Goal: Complete application form: Complete application form

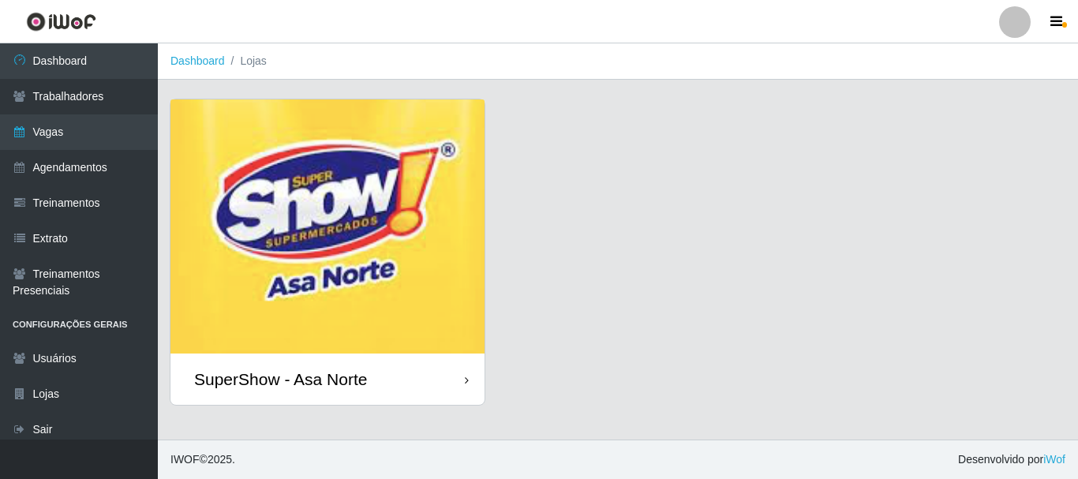
click at [342, 213] on img at bounding box center [328, 226] width 314 height 254
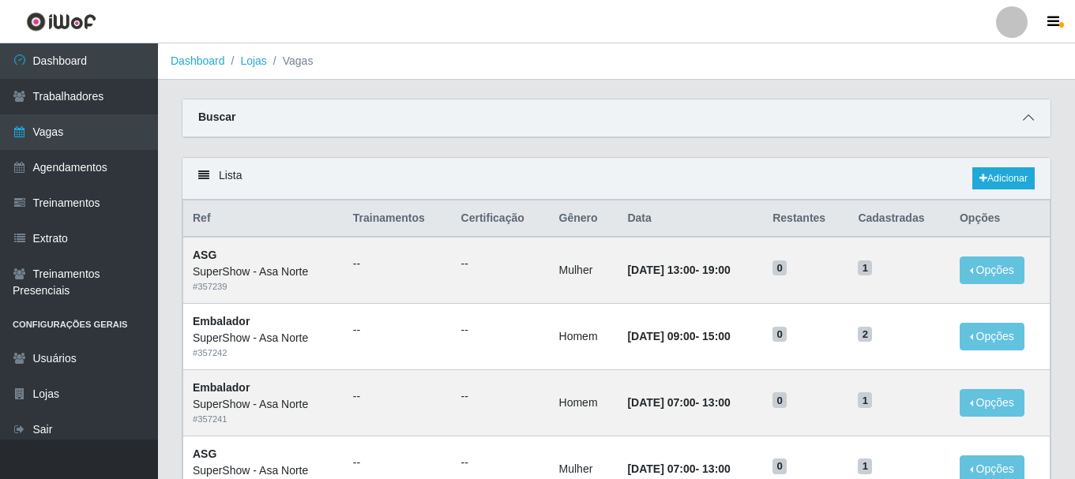
click at [1029, 120] on icon at bounding box center [1027, 117] width 11 height 11
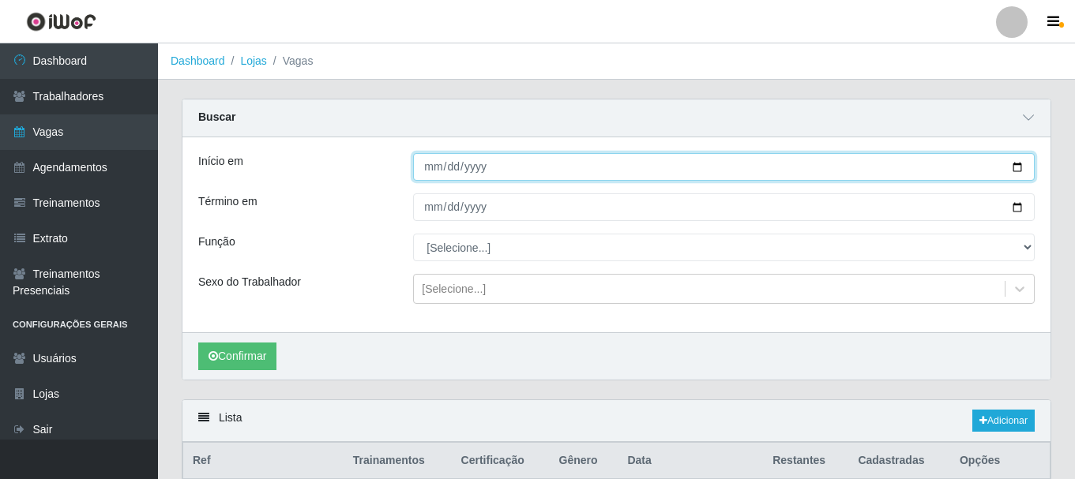
click at [1018, 170] on input "Início em" at bounding box center [723, 167] width 621 height 28
type input "[DATE]"
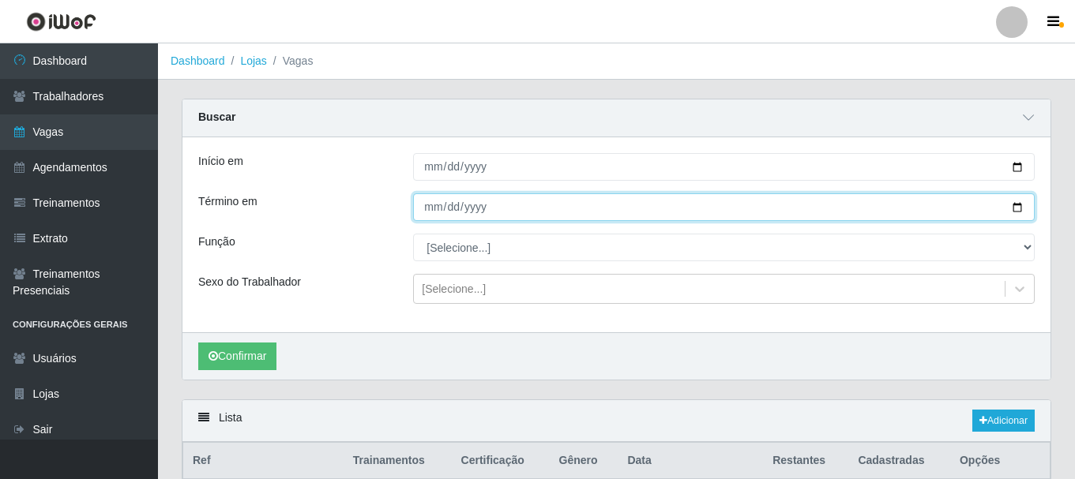
click at [1021, 206] on input "Término em" at bounding box center [723, 207] width 621 height 28
type input "[DATE]"
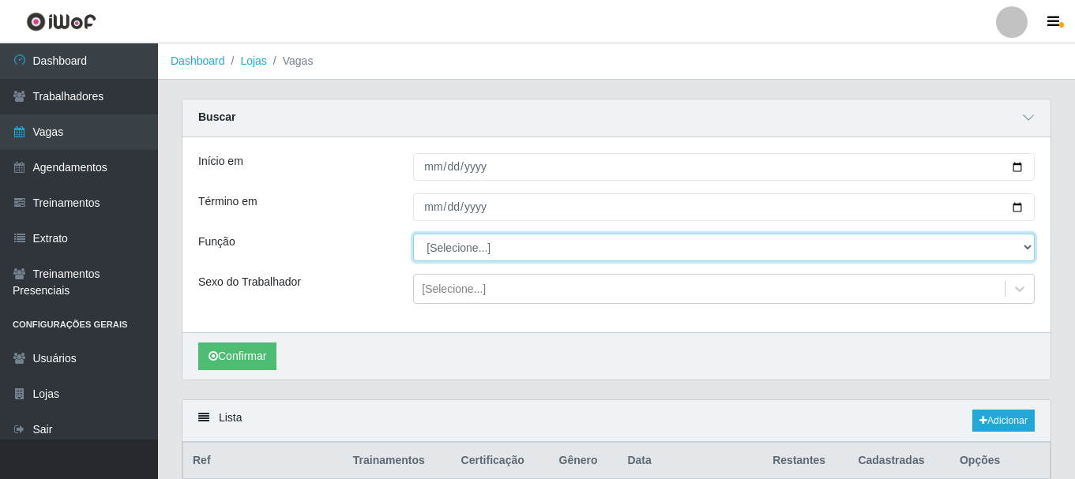
click at [497, 247] on select "[Selecione...] ASG ASG + ASG ++ Auxiliar de Depósito Auxiliar de Depósito + Aux…" at bounding box center [723, 248] width 621 height 28
select select "1"
click at [413, 234] on select "[Selecione...] ASG ASG + ASG ++ Auxiliar de Depósito Auxiliar de Depósito + Aux…" at bounding box center [723, 248] width 621 height 28
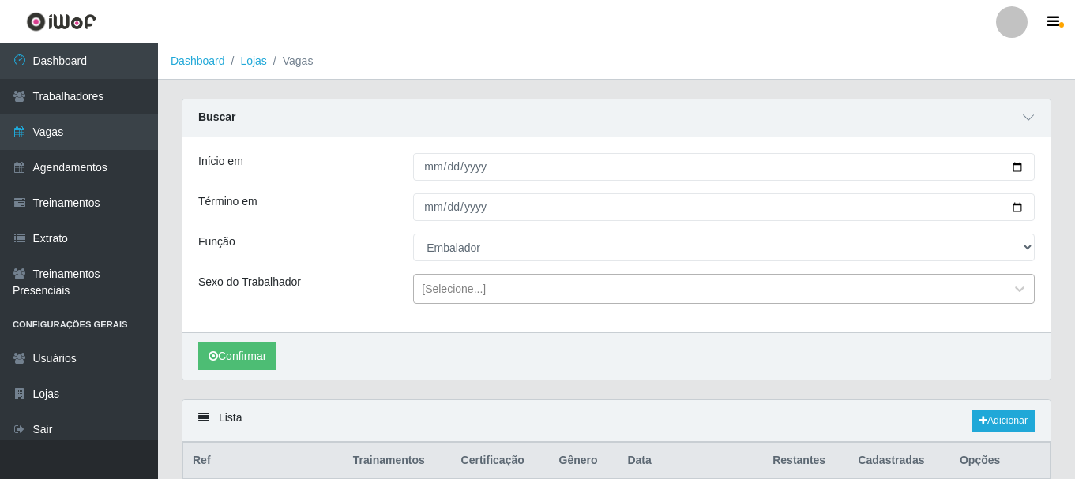
click at [469, 290] on div "[Selecione...]" at bounding box center [454, 289] width 64 height 17
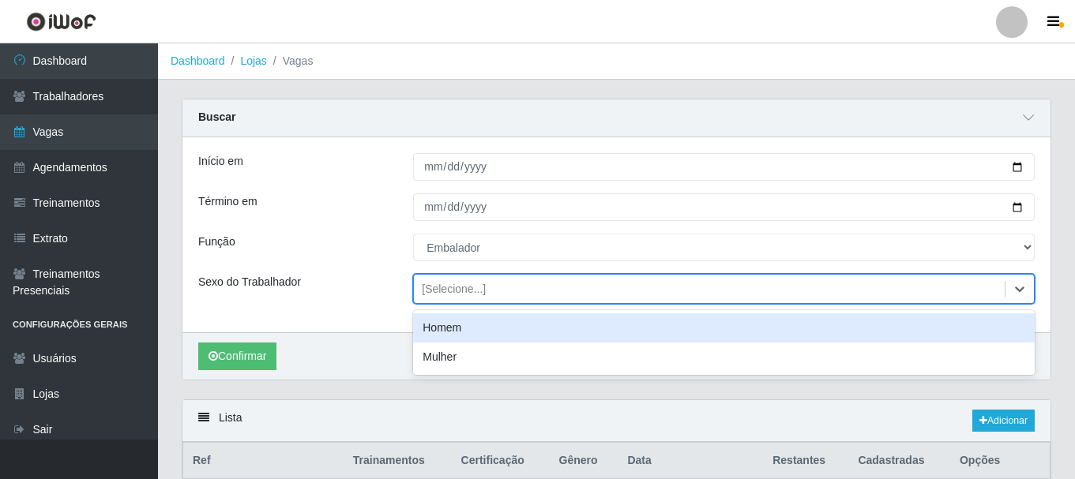
click at [466, 325] on div "Homem" at bounding box center [723, 327] width 621 height 29
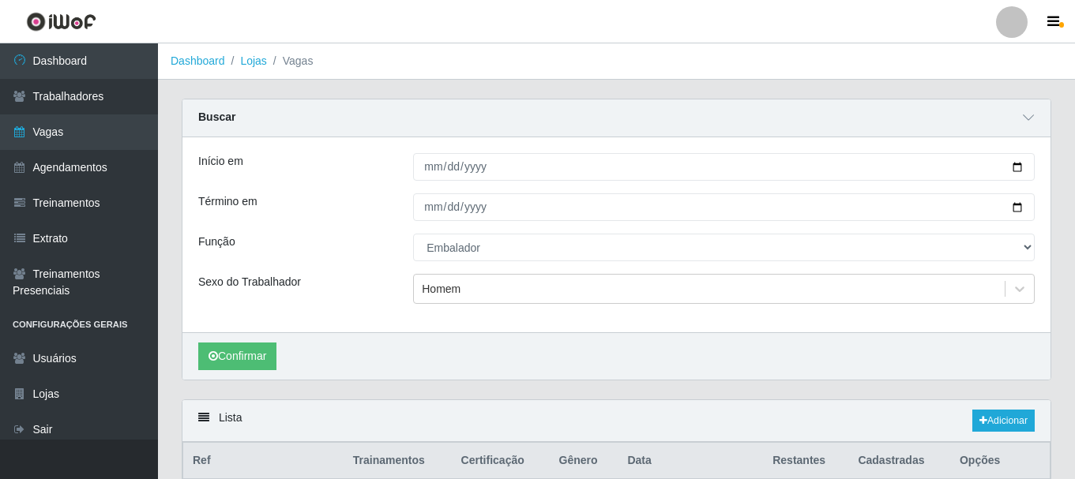
click at [325, 340] on div "Confirmar" at bounding box center [616, 355] width 868 height 47
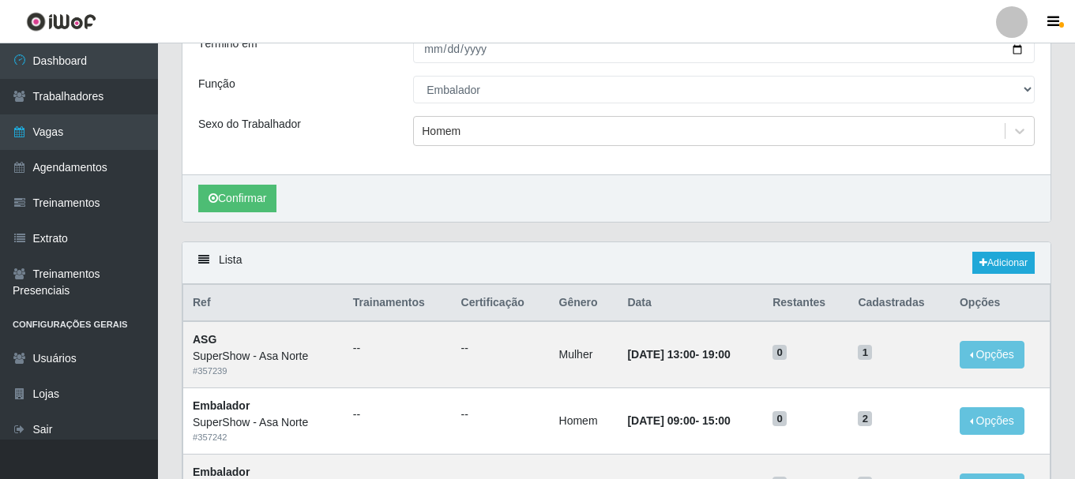
scroll to position [79, 0]
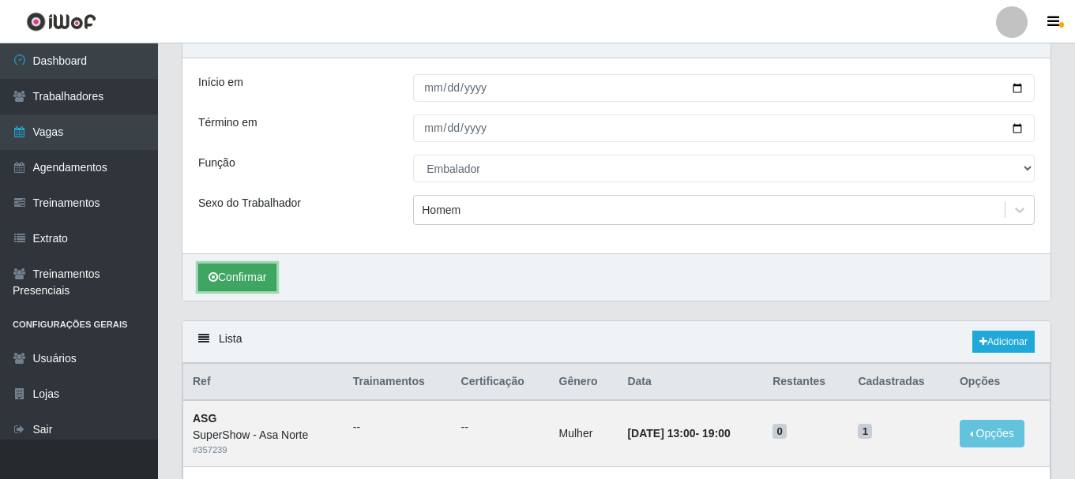
click at [258, 280] on button "Confirmar" at bounding box center [237, 278] width 78 height 28
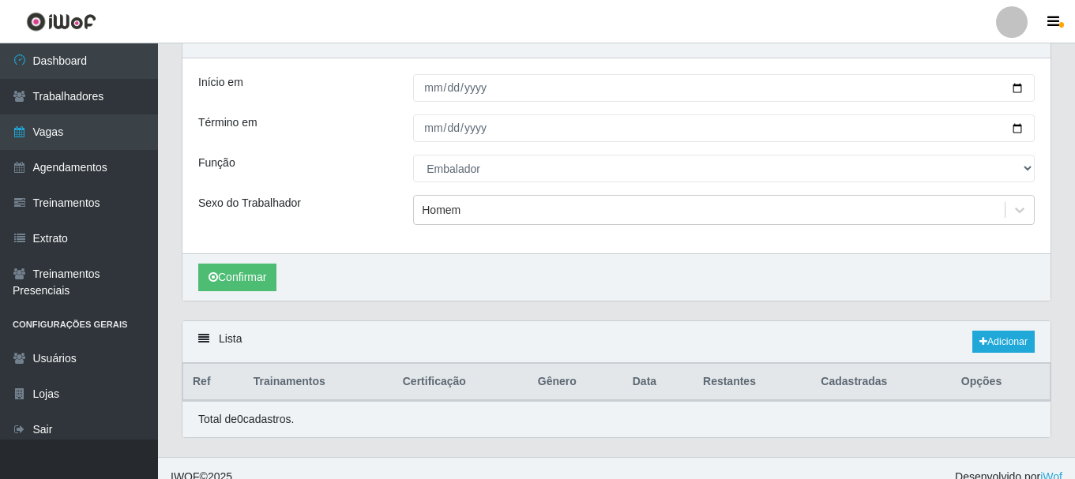
click at [374, 275] on div "Confirmar" at bounding box center [616, 276] width 868 height 47
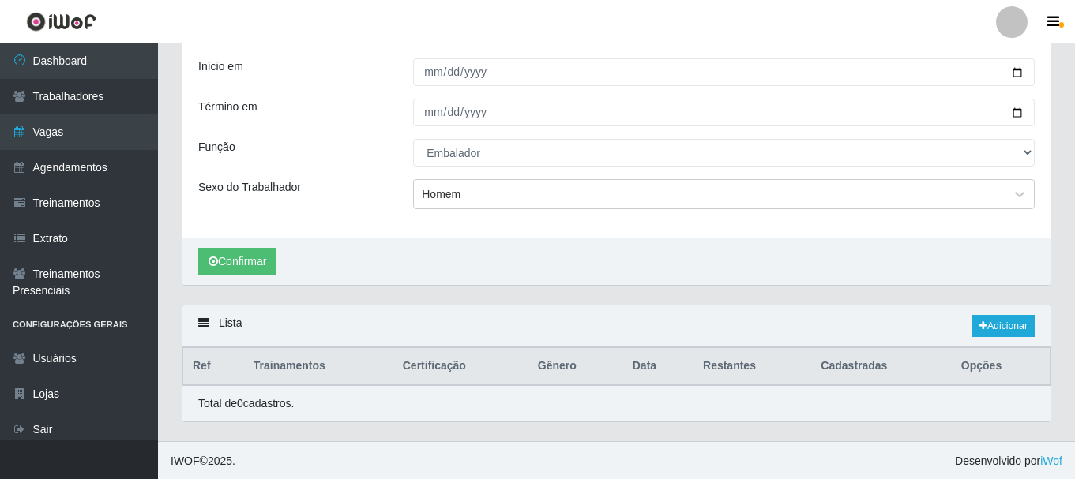
scroll to position [97, 0]
click at [1007, 321] on link "Adicionar" at bounding box center [1003, 324] width 62 height 22
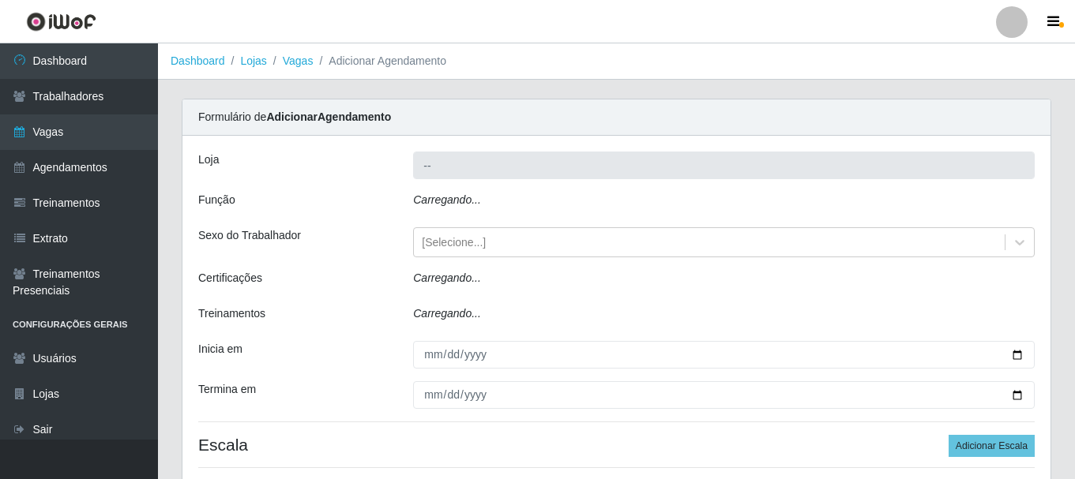
type input "SuperShow - Asa Norte"
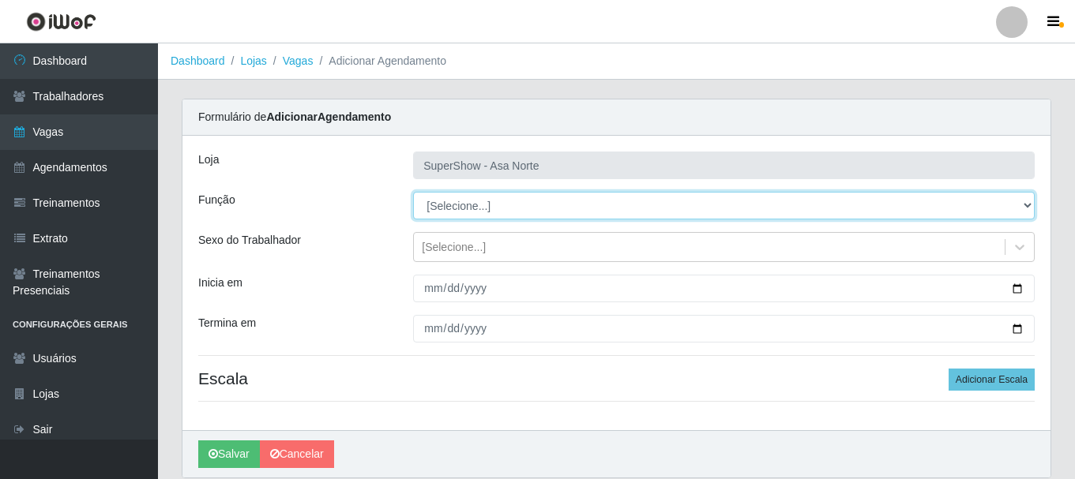
click at [493, 202] on select "[Selecione...] ASG ASG + ASG ++ Auxiliar de Depósito Auxiliar de Depósito + Aux…" at bounding box center [723, 206] width 621 height 28
select select "1"
click at [413, 192] on select "[Selecione...] ASG ASG + ASG ++ Auxiliar de Depósito Auxiliar de Depósito + Aux…" at bounding box center [723, 206] width 621 height 28
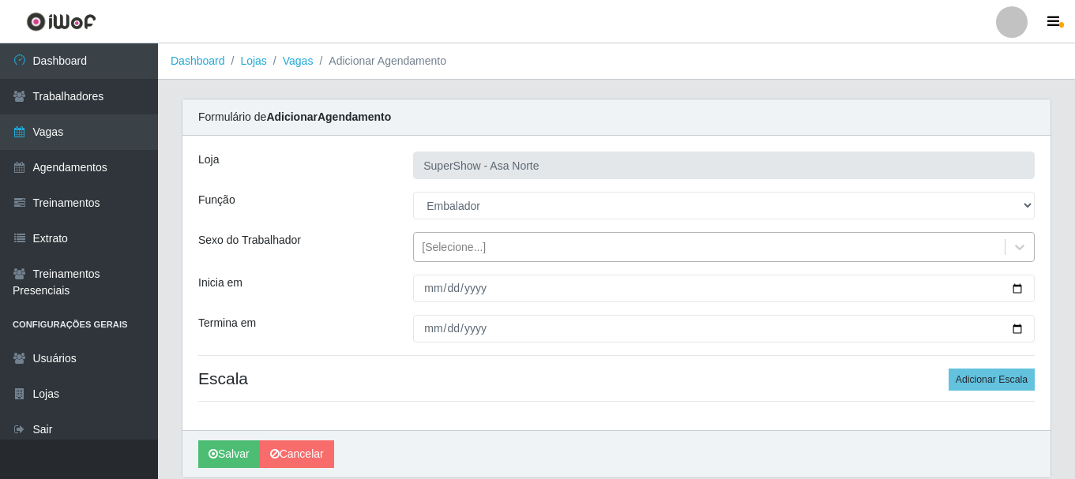
click at [455, 251] on div "[Selecione...]" at bounding box center [454, 247] width 64 height 17
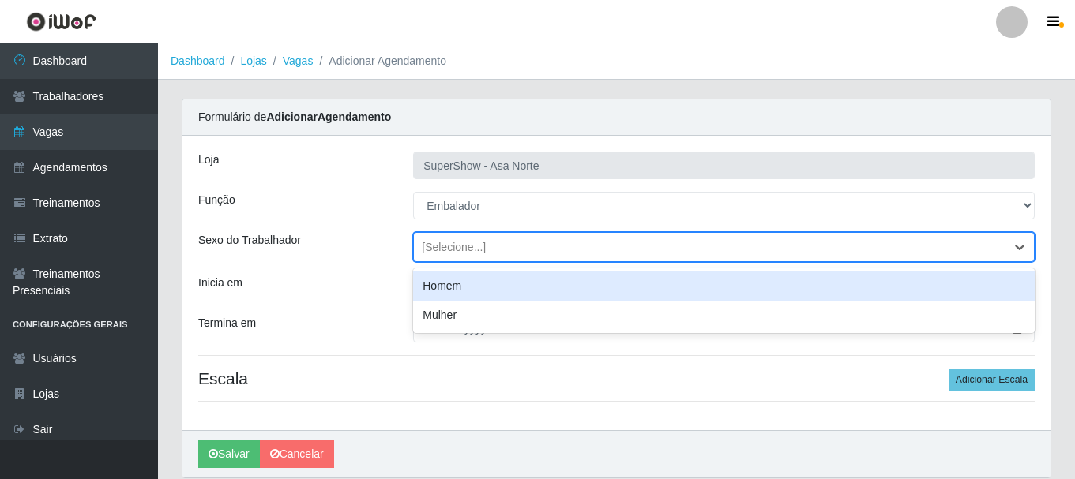
click at [456, 286] on div "Homem" at bounding box center [723, 286] width 621 height 29
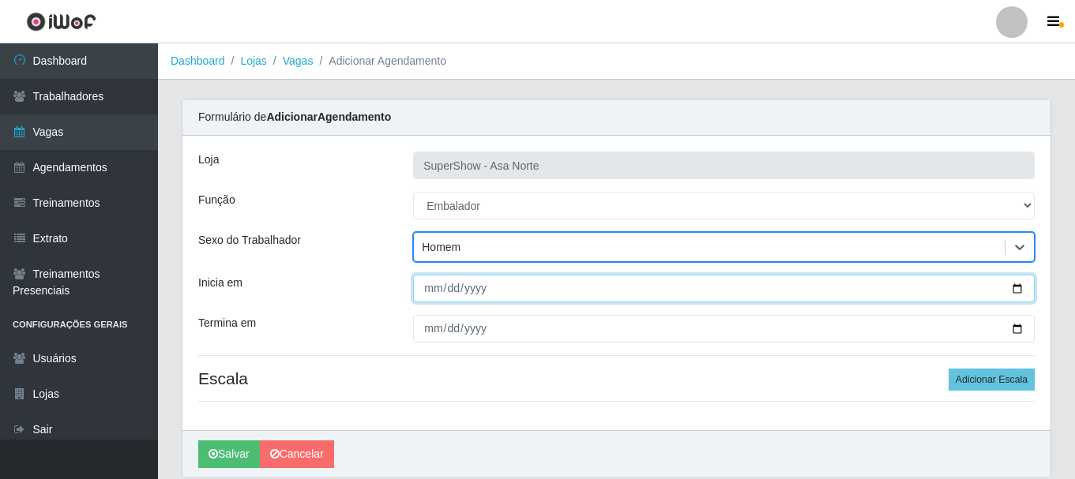
click at [429, 290] on input "Inicia em" at bounding box center [723, 289] width 621 height 28
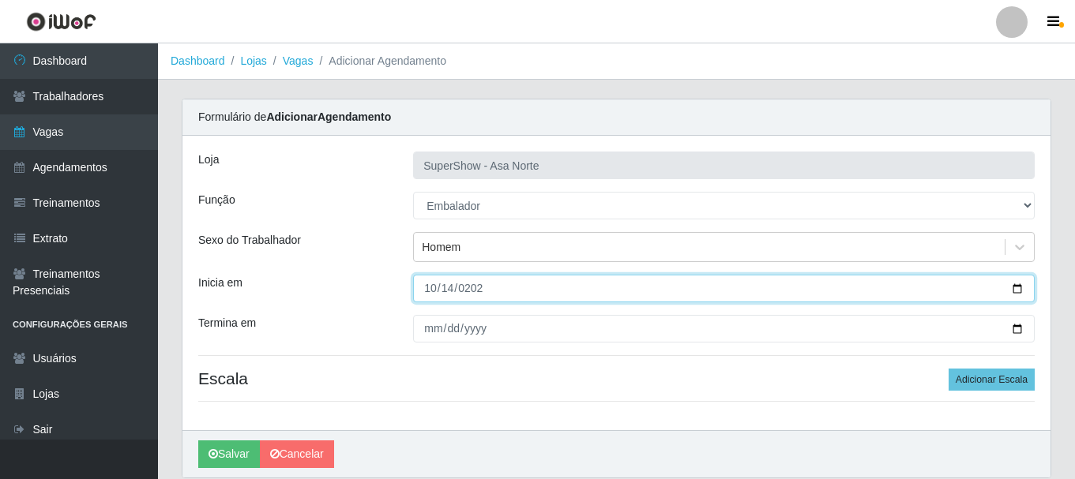
type input "[DATE]"
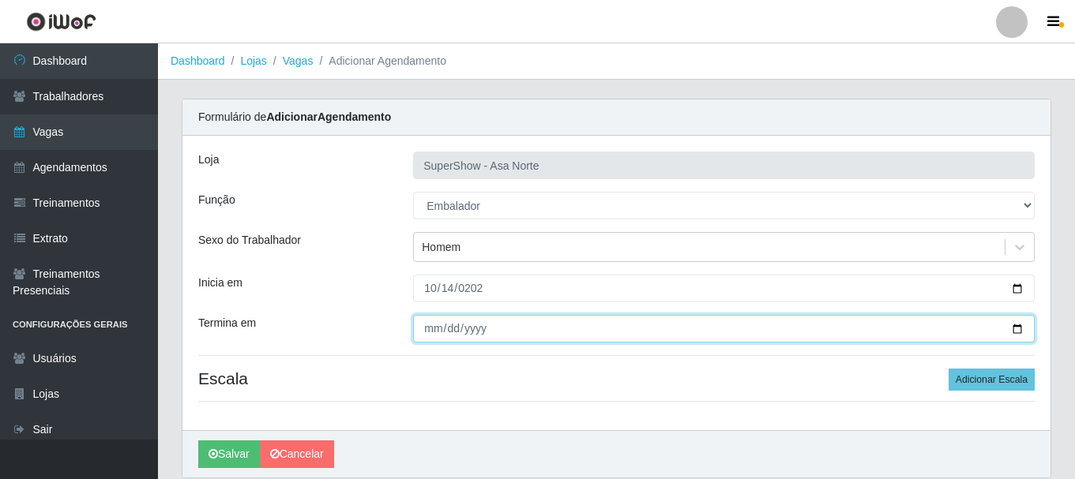
click at [429, 324] on input "Termina em" at bounding box center [723, 329] width 621 height 28
type input "0220-10-14"
type input "[DATE]"
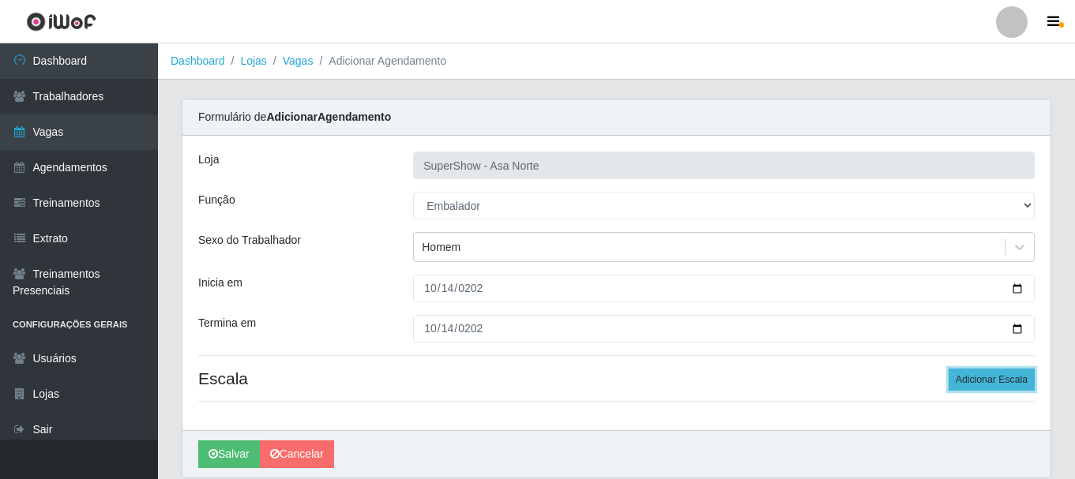
click at [981, 386] on button "Adicionar Escala" at bounding box center [991, 380] width 86 height 22
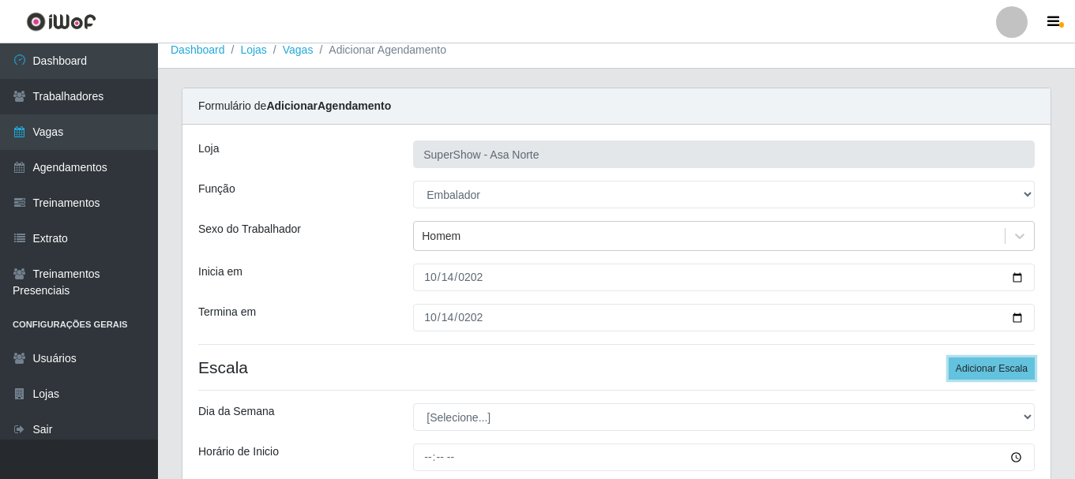
scroll to position [79, 0]
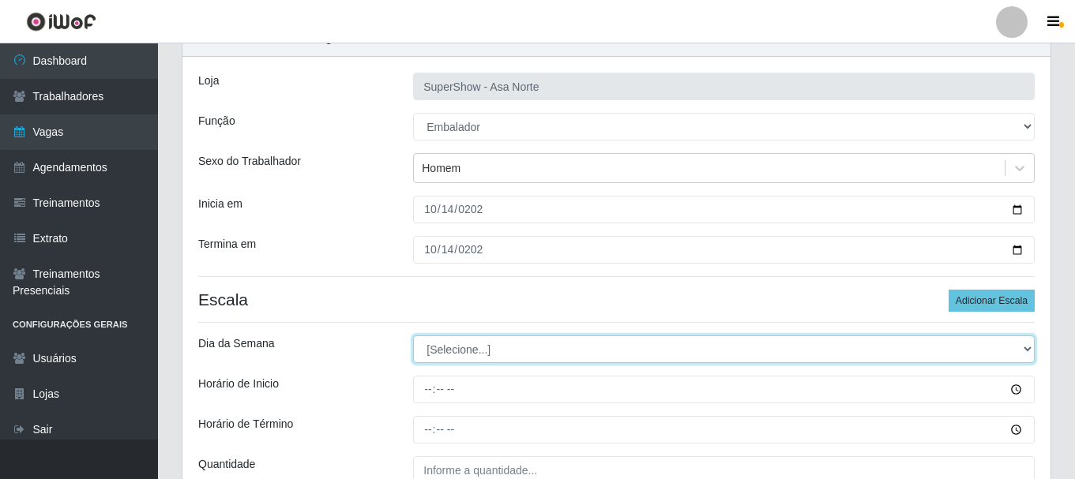
click at [507, 350] on select "[Selecione...] Segunda Terça Quarta Quinta Sexta Sábado Domingo" at bounding box center [723, 350] width 621 height 28
select select "2"
click at [413, 336] on select "[Selecione...] Segunda Terça Quarta Quinta Sexta Sábado Domingo" at bounding box center [723, 350] width 621 height 28
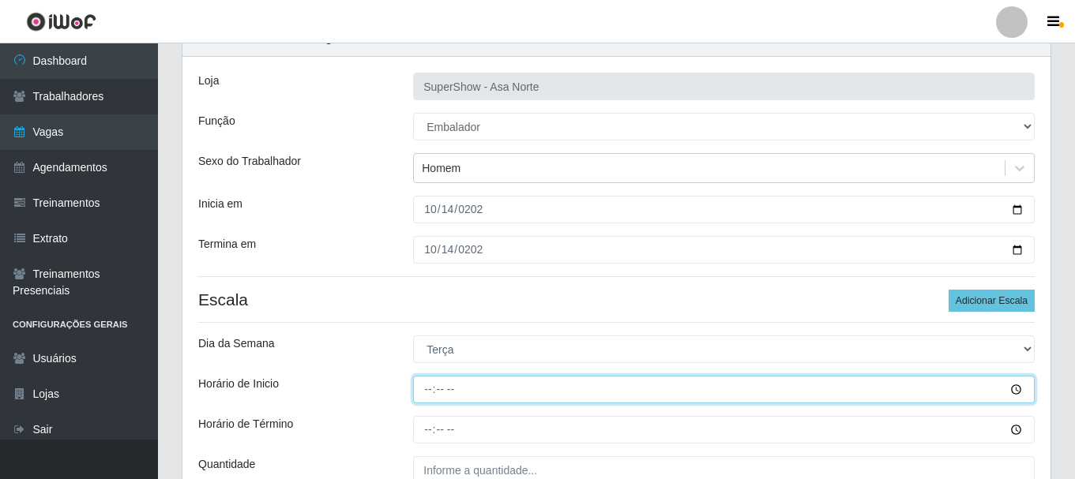
click at [427, 390] on input "Horário de Inicio" at bounding box center [723, 390] width 621 height 28
click at [437, 394] on input "Horário de Inicio" at bounding box center [723, 390] width 621 height 28
click at [422, 390] on input "Horário de Inicio" at bounding box center [723, 390] width 621 height 28
click at [440, 392] on input "Horário de Inicio" at bounding box center [723, 390] width 621 height 28
click at [427, 391] on input "Horário de Inicio" at bounding box center [723, 390] width 621 height 28
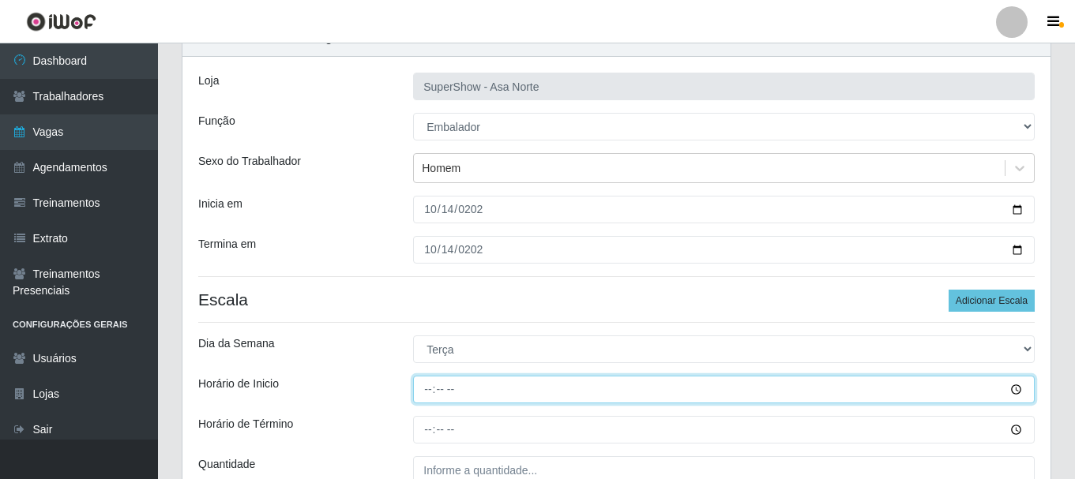
click at [442, 391] on input "Horário de Inicio" at bounding box center [723, 390] width 621 height 28
click at [431, 389] on input "Horário de Inicio" at bounding box center [723, 390] width 621 height 28
type input "08:00"
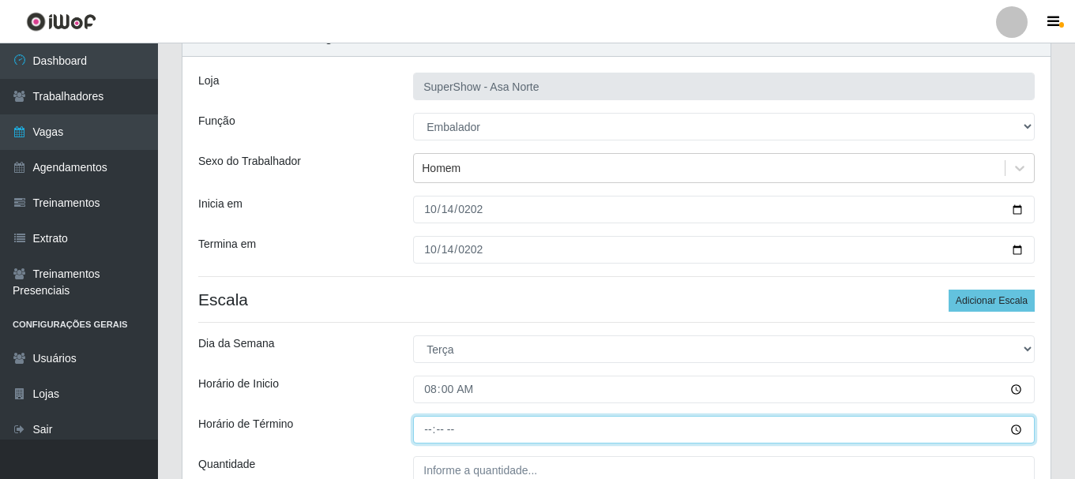
type input "14:00"
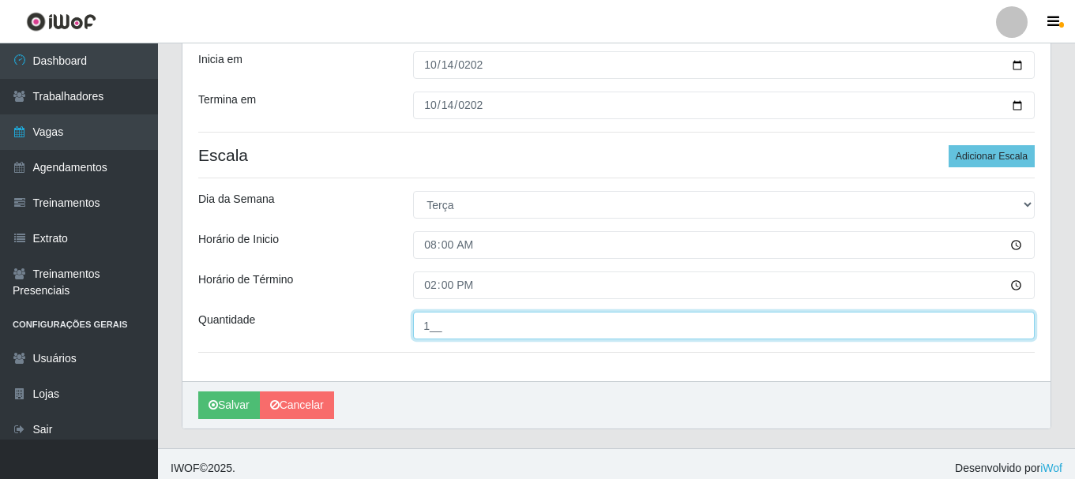
scroll to position [232, 0]
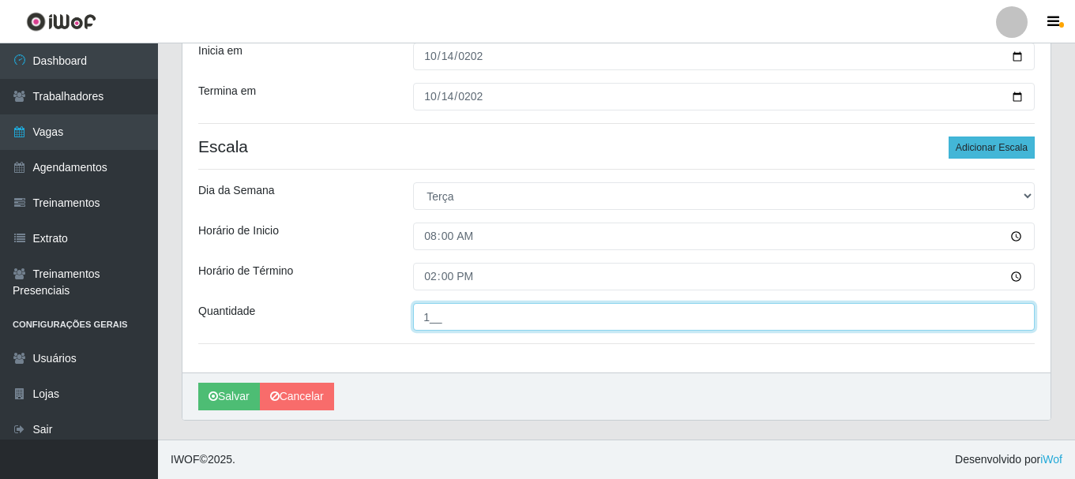
type input "1__"
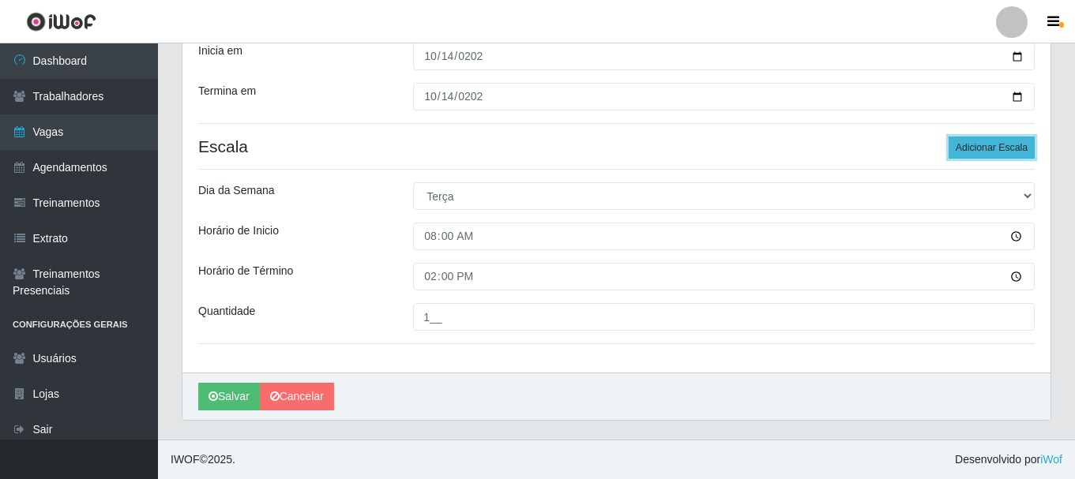
click at [1002, 152] on button "Adicionar Escala" at bounding box center [991, 148] width 86 height 22
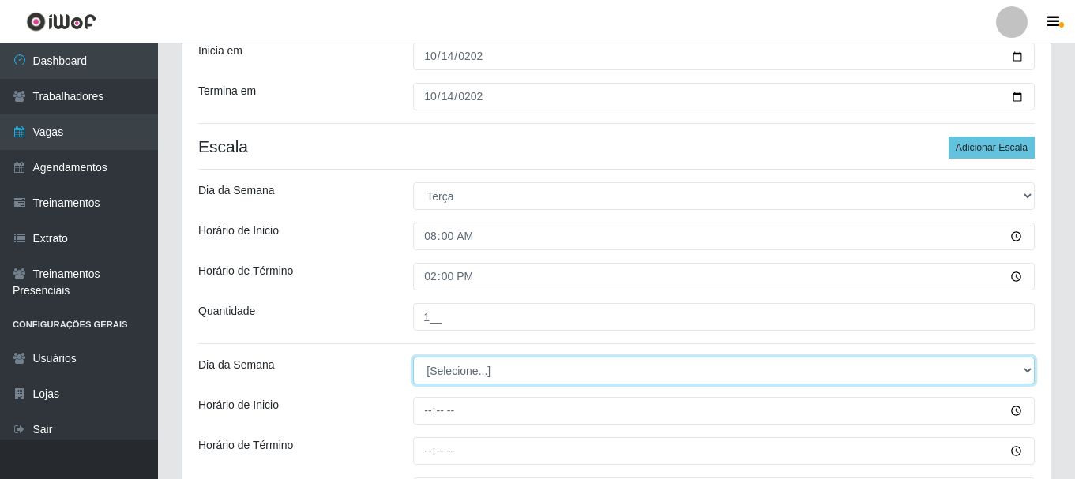
click at [462, 376] on select "[Selecione...] Segunda Terça Quarta Quinta Sexta Sábado Domingo" at bounding box center [723, 371] width 621 height 28
select select "2"
click at [413, 357] on select "[Selecione...] Segunda Terça Quarta Quinta Sexta Sábado Domingo" at bounding box center [723, 371] width 621 height 28
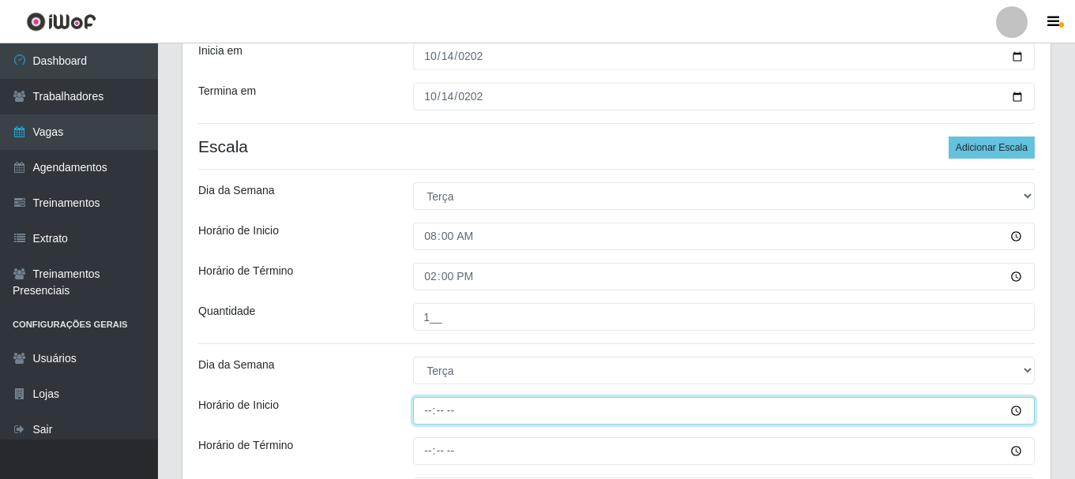
click at [430, 412] on input "Horário de Inicio" at bounding box center [723, 411] width 621 height 28
click at [449, 408] on input "15:00" at bounding box center [723, 411] width 621 height 28
type input "15:20"
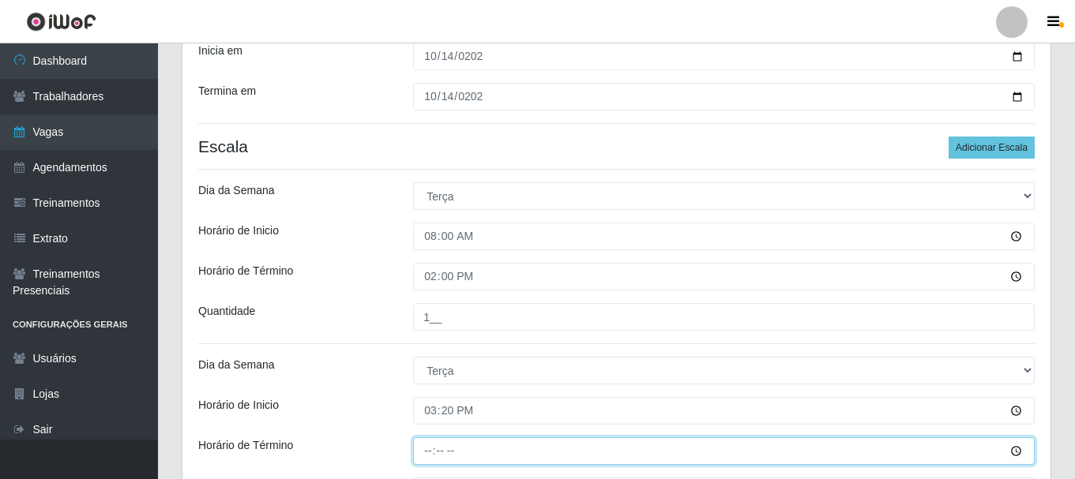
click at [434, 445] on input "Horário de Término" at bounding box center [723, 451] width 621 height 28
type input "21:20"
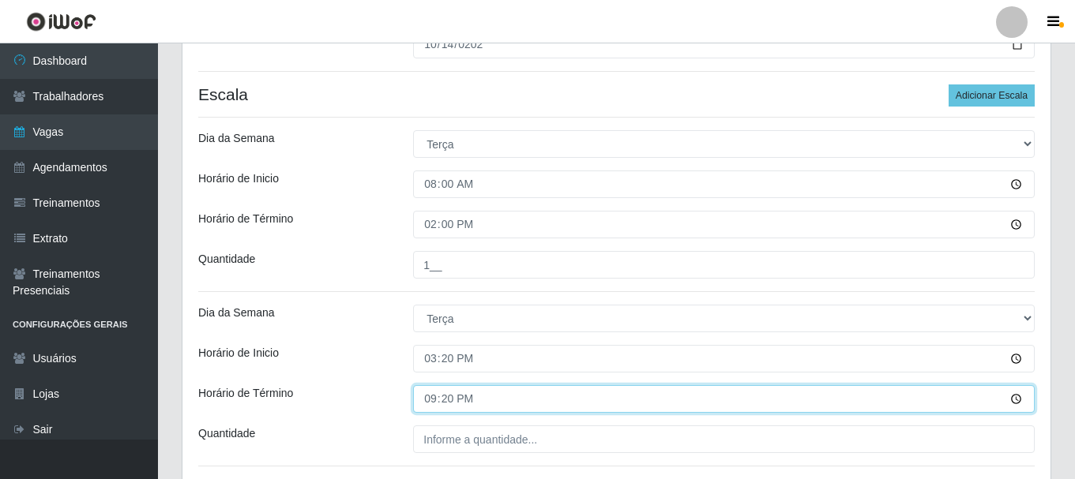
scroll to position [311, 0]
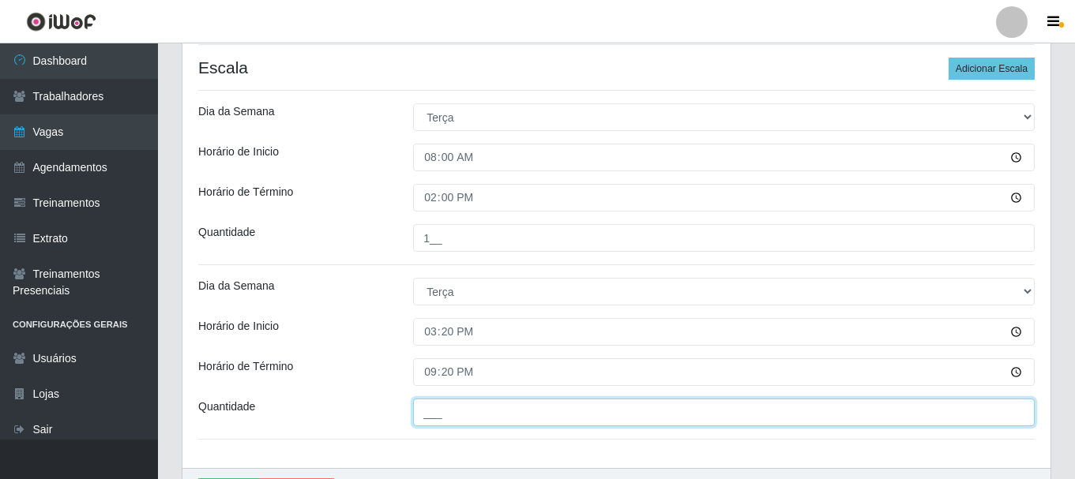
click at [459, 411] on input "___" at bounding box center [723, 413] width 621 height 28
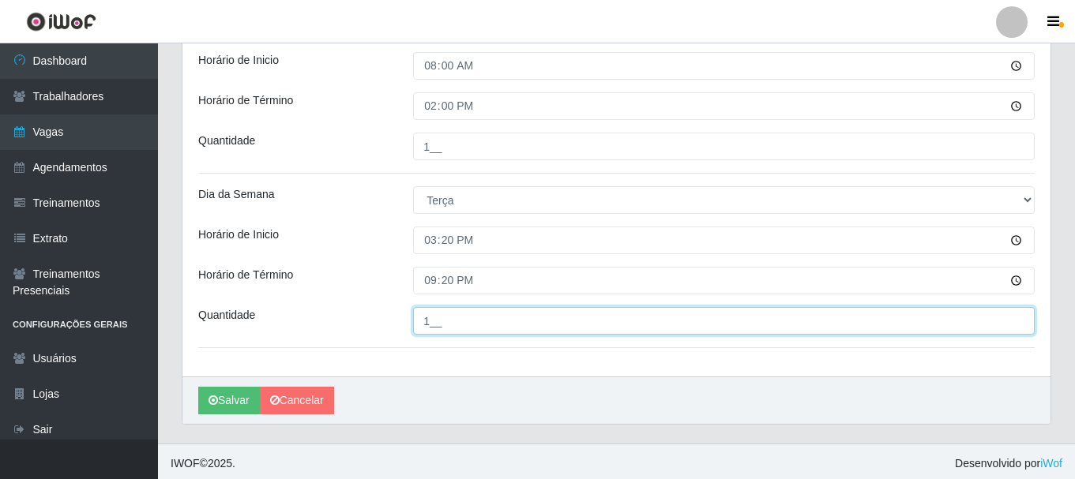
scroll to position [407, 0]
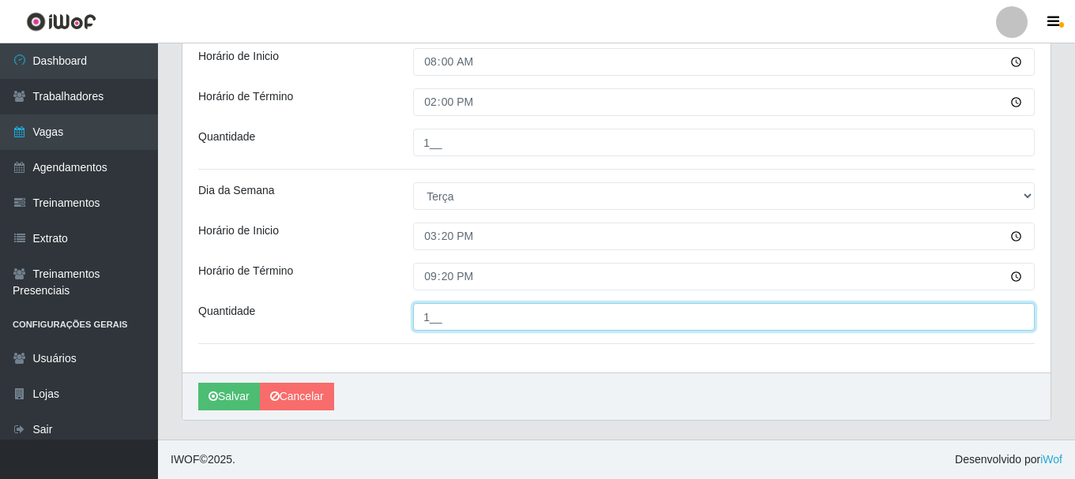
type input "1__"
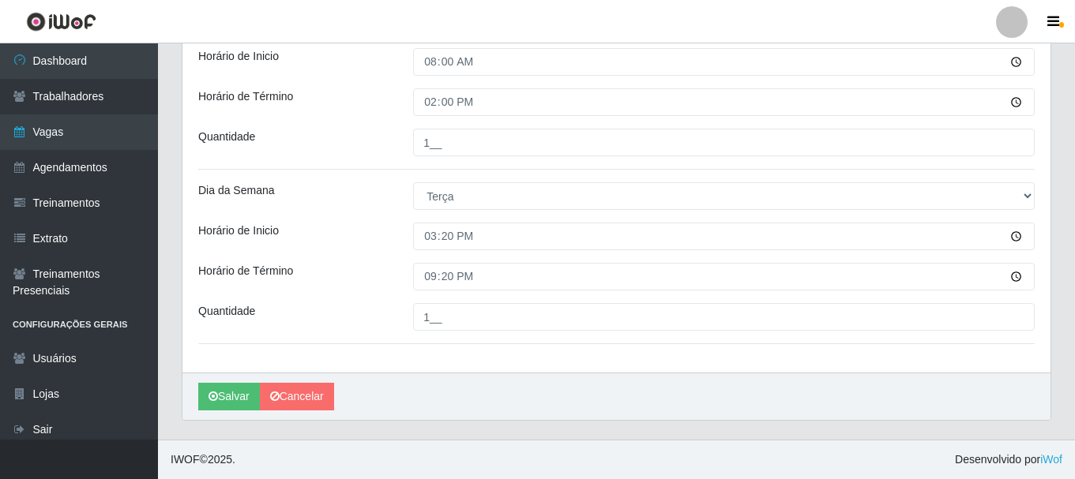
drag, startPoint x: 391, startPoint y: 300, endPoint x: 385, endPoint y: 289, distance: 12.4
drag, startPoint x: 385, startPoint y: 289, endPoint x: 517, endPoint y: 386, distance: 163.7
click at [516, 391] on div "[PERSON_NAME]" at bounding box center [616, 396] width 868 height 47
click at [223, 396] on button "Salvar" at bounding box center [229, 397] width 62 height 28
